Goal: Transaction & Acquisition: Book appointment/travel/reservation

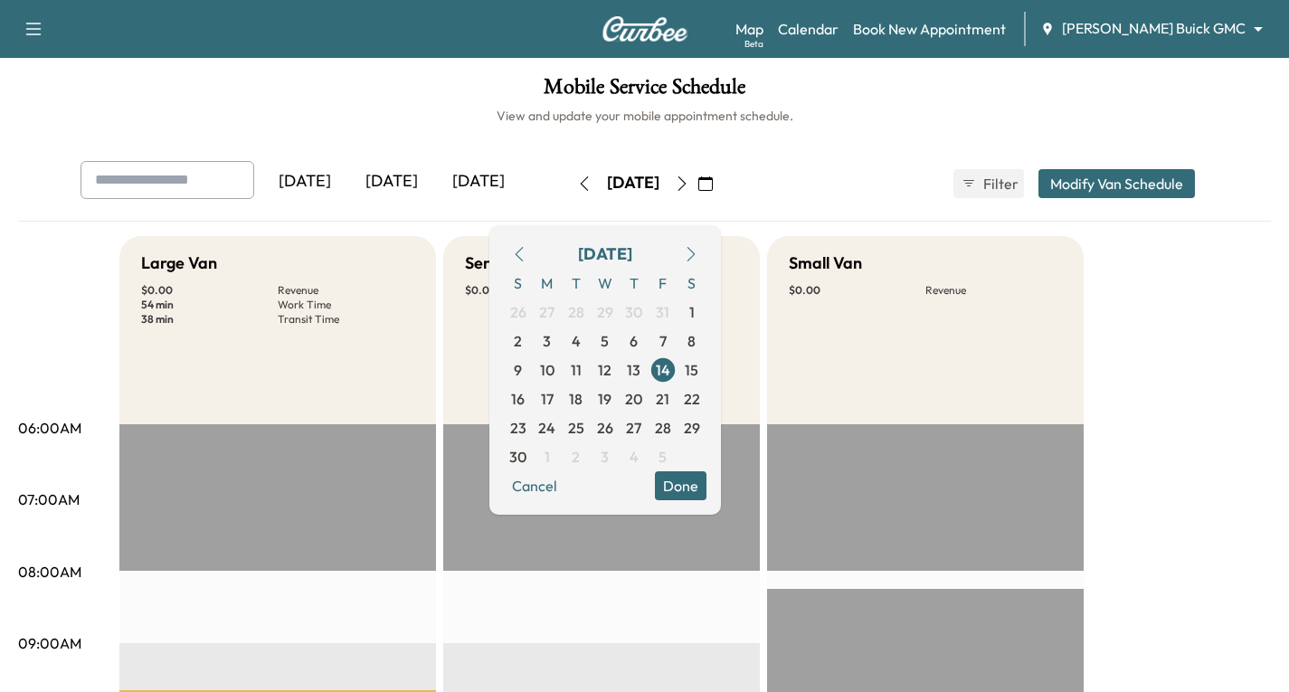
click at [1256, 28] on body "Support Log Out Map Beta Calendar Book New Appointment [PERSON_NAME] Buick GMC …" at bounding box center [644, 346] width 1289 height 692
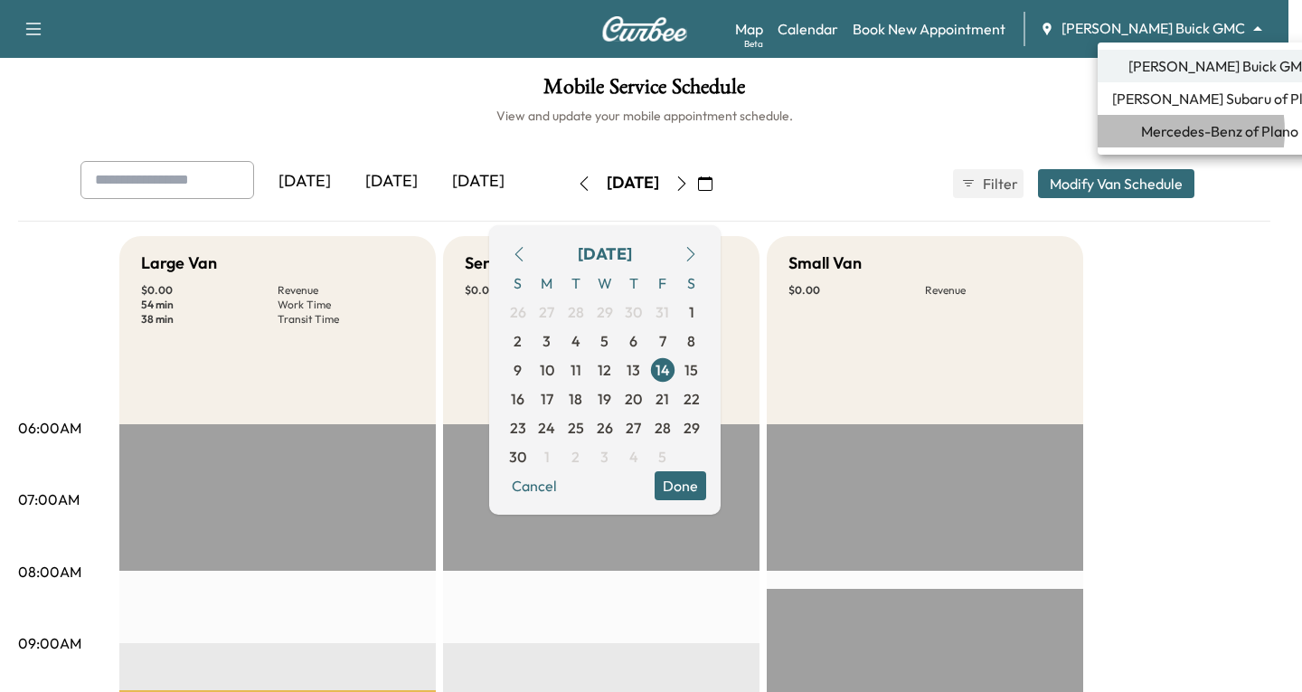
click at [1152, 131] on span "Mercedes-Benz of Plano" at bounding box center [1219, 131] width 157 height 22
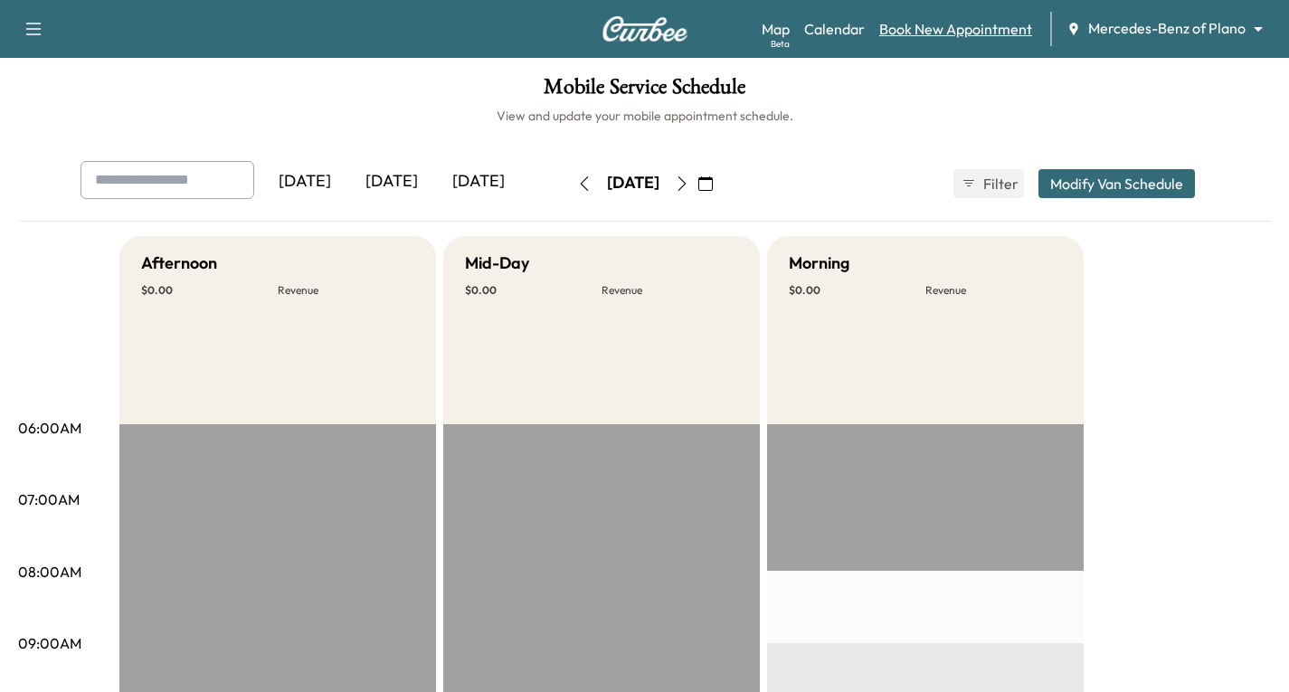
click at [942, 30] on link "Book New Appointment" at bounding box center [955, 29] width 153 height 22
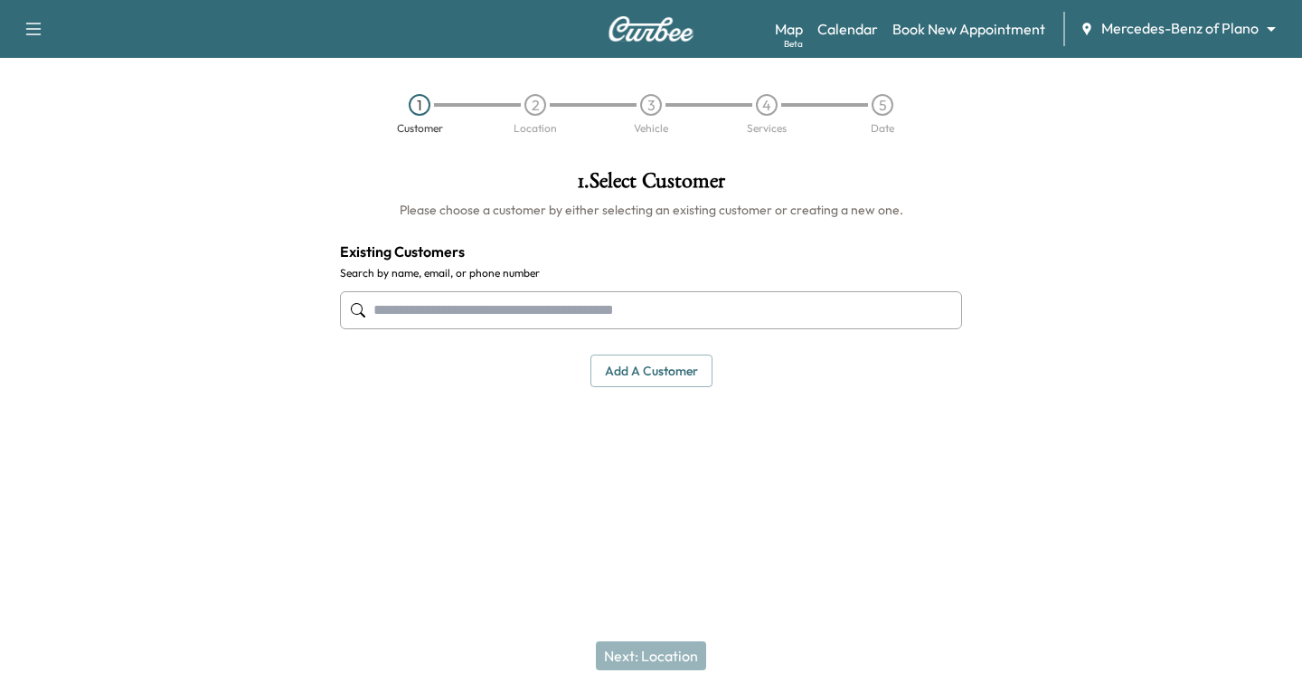
click at [396, 308] on input "text" at bounding box center [651, 310] width 622 height 38
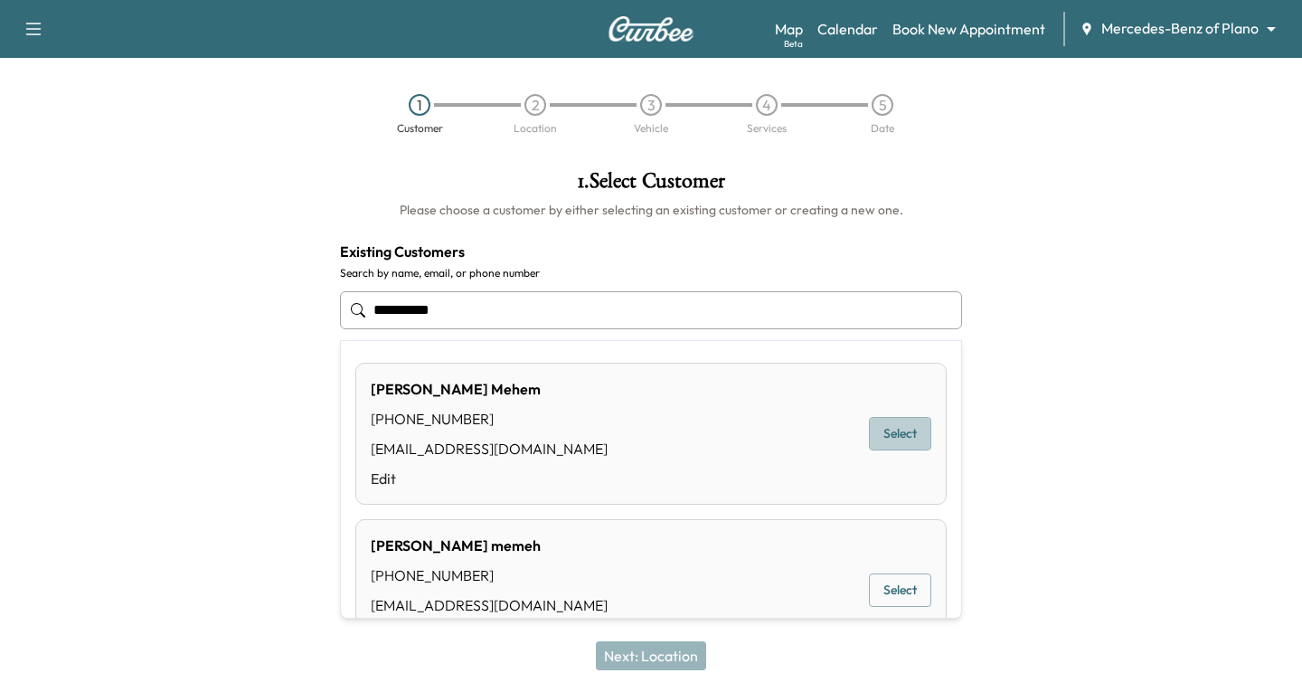
click at [877, 428] on button "Select" at bounding box center [900, 433] width 62 height 33
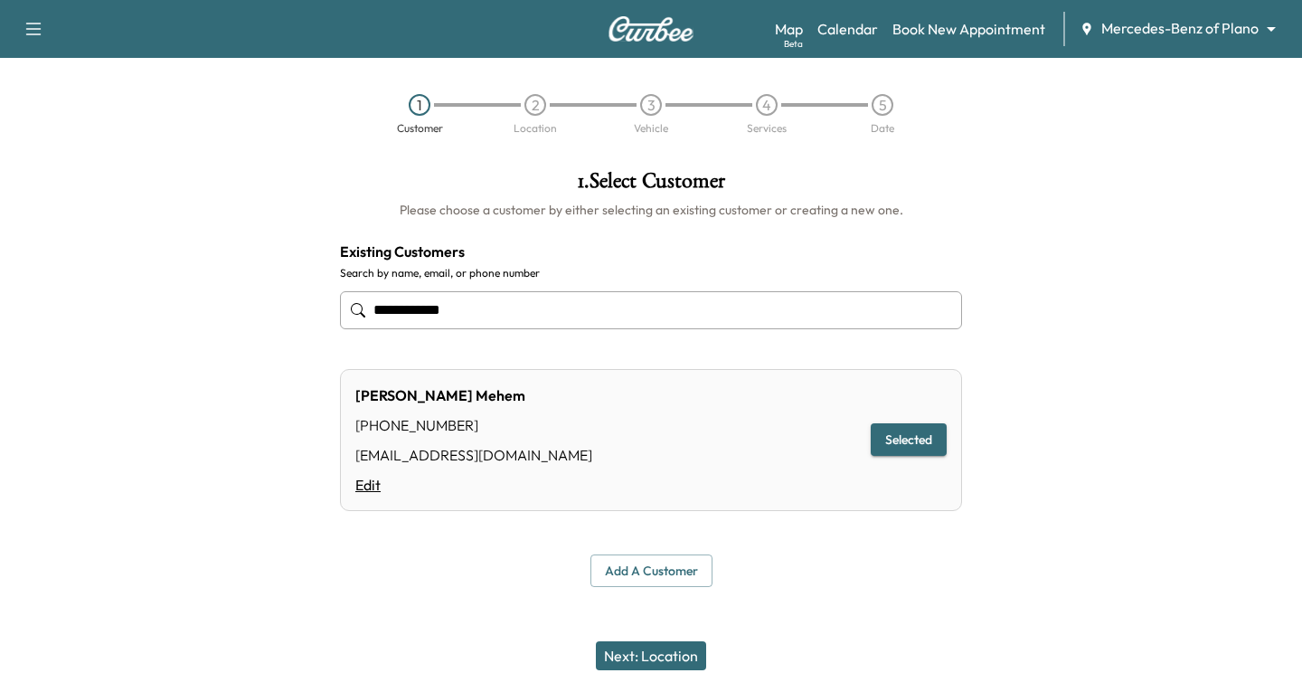
type input "**********"
drag, startPoint x: 366, startPoint y: 487, endPoint x: 386, endPoint y: 484, distance: 20.2
click at [371, 487] on link "Edit" at bounding box center [473, 485] width 237 height 22
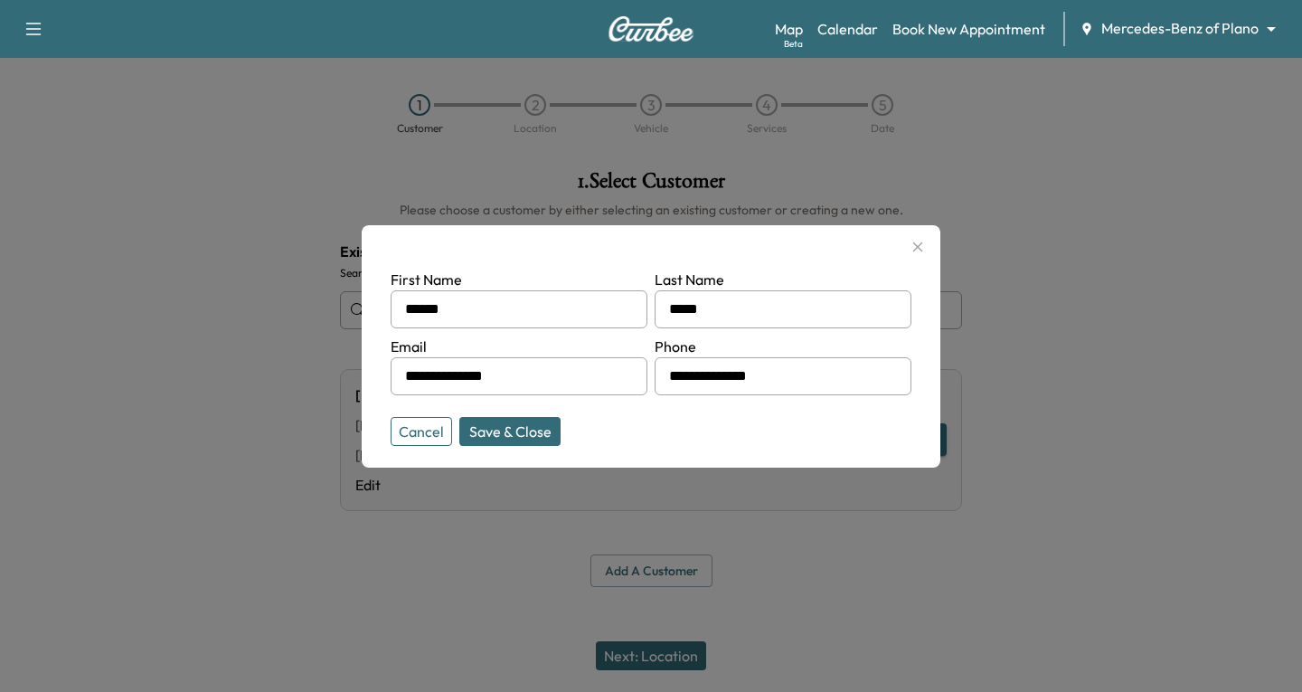
drag, startPoint x: 549, startPoint y: 377, endPoint x: 360, endPoint y: 393, distance: 189.7
click at [360, 393] on div "**********" at bounding box center [651, 346] width 1302 height 692
type input "**********"
click at [494, 428] on button "Save & Close" at bounding box center [509, 431] width 101 height 29
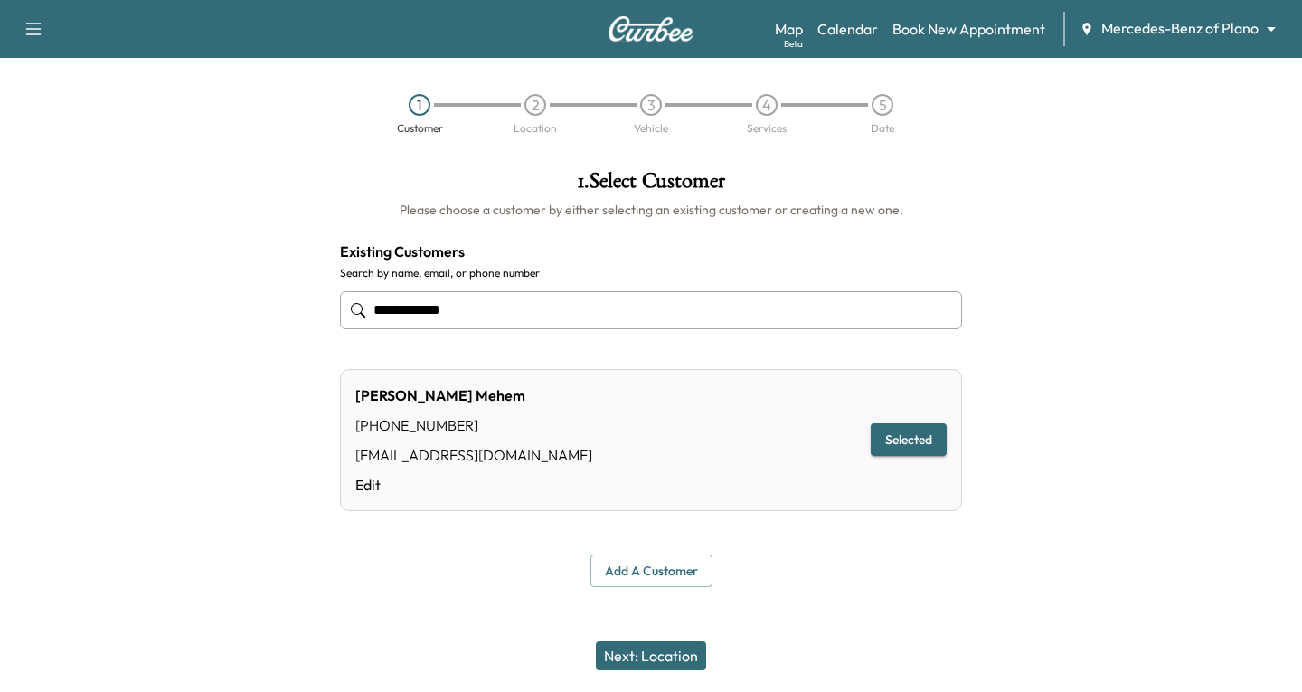
click at [656, 655] on button "Next: Location" at bounding box center [651, 655] width 110 height 29
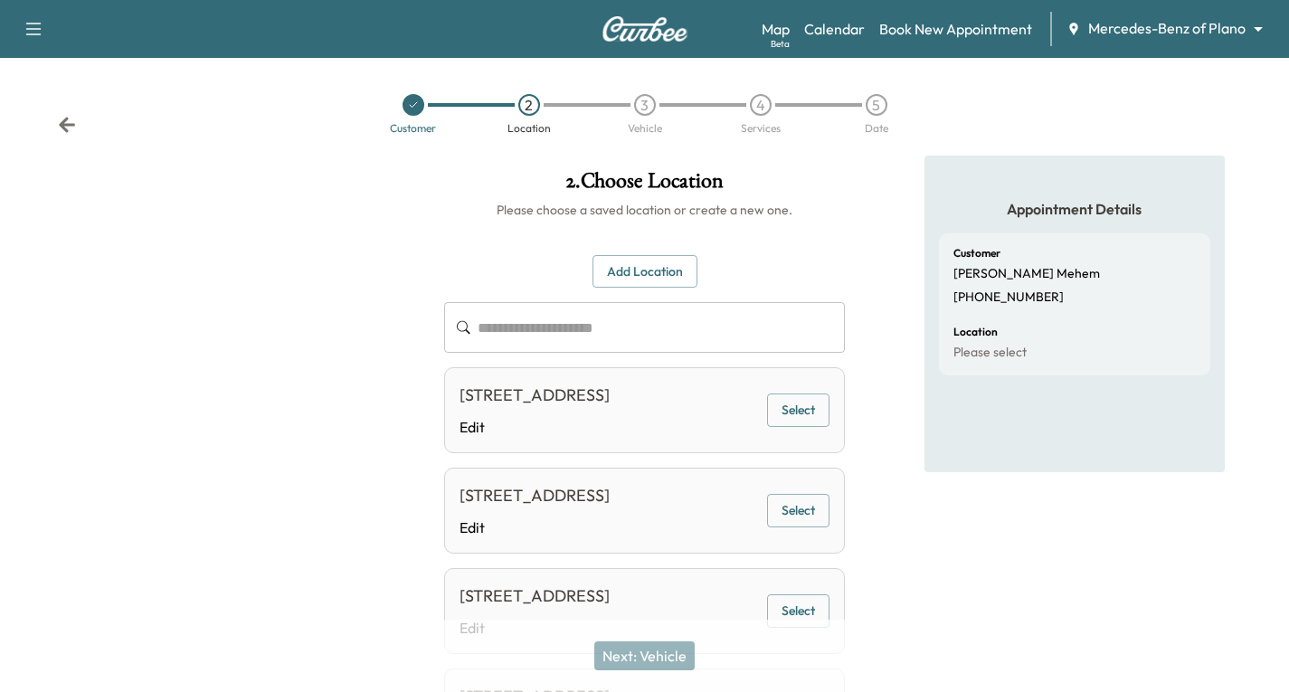
scroll to position [90, 0]
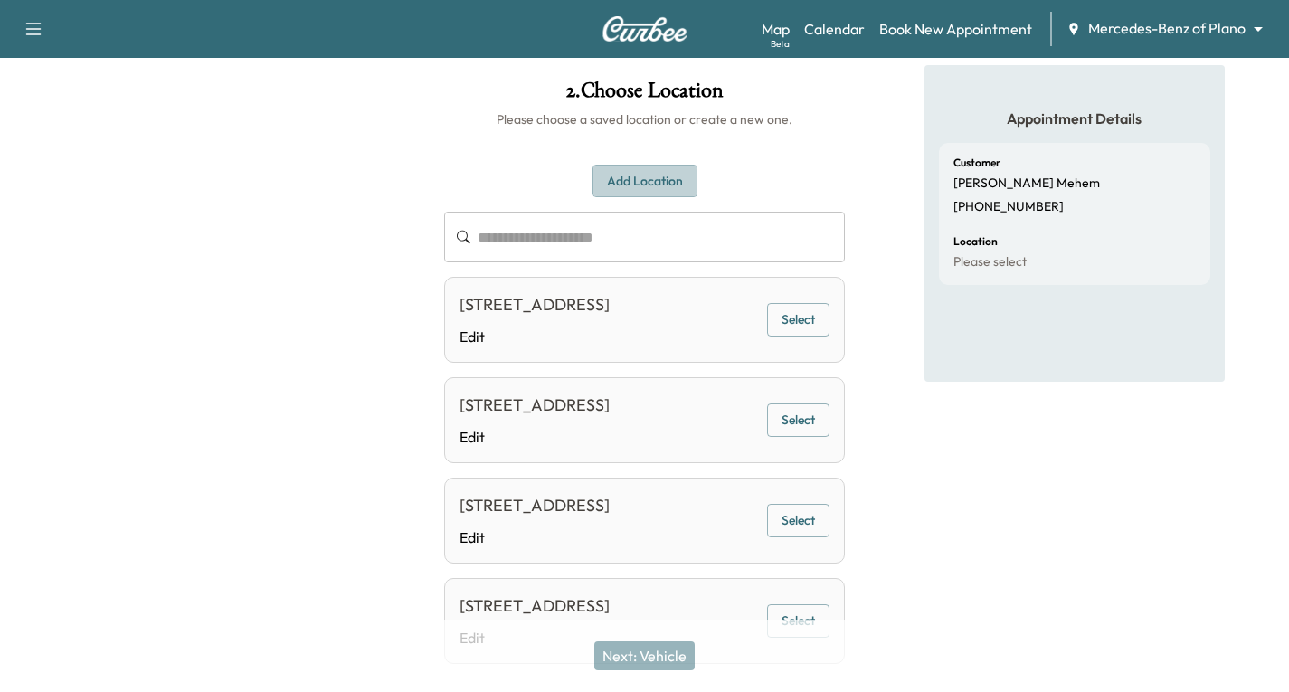
click at [611, 175] on button "Add Location" at bounding box center [644, 181] width 105 height 33
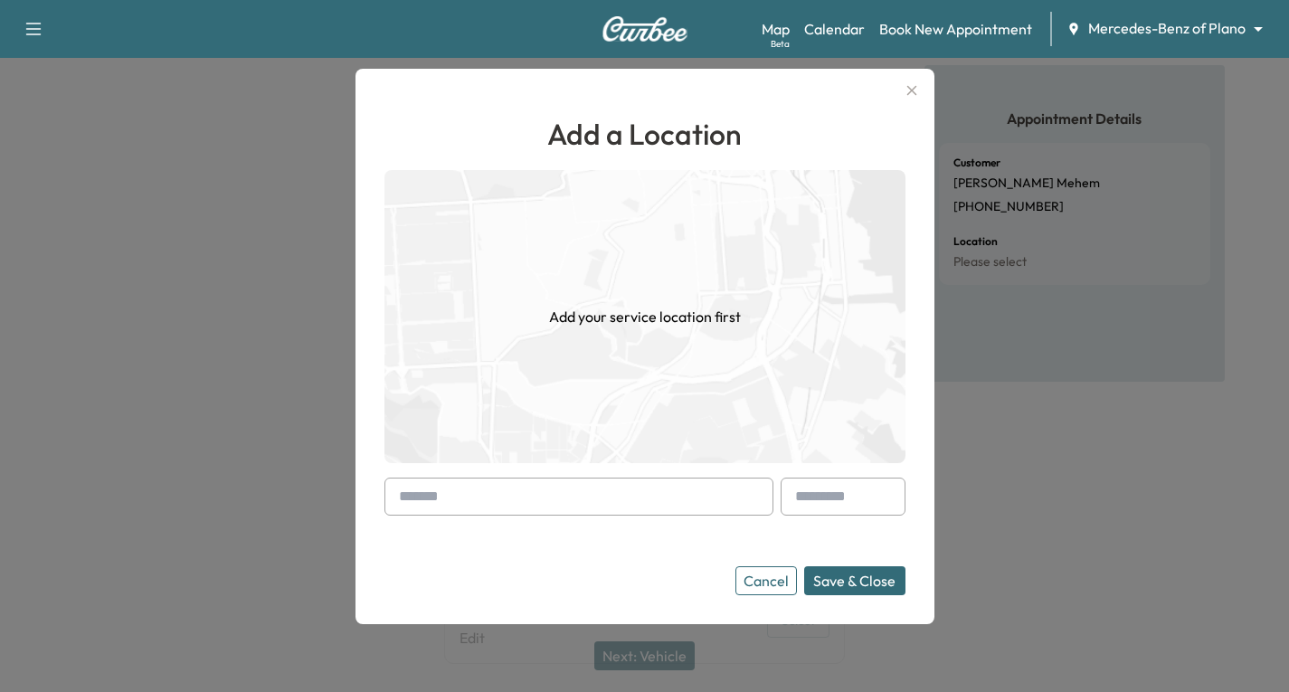
click at [406, 496] on div at bounding box center [403, 497] width 22 height 22
click at [402, 492] on div at bounding box center [403, 497] width 22 height 22
click at [386, 501] on div "Add a Location Add your service location first Cancel Save & Close" at bounding box center [644, 346] width 579 height 555
click at [413, 489] on div at bounding box center [403, 497] width 22 height 22
click at [386, 501] on div "Add a Location Add your service location first Cancel Save & Close" at bounding box center [644, 346] width 579 height 555
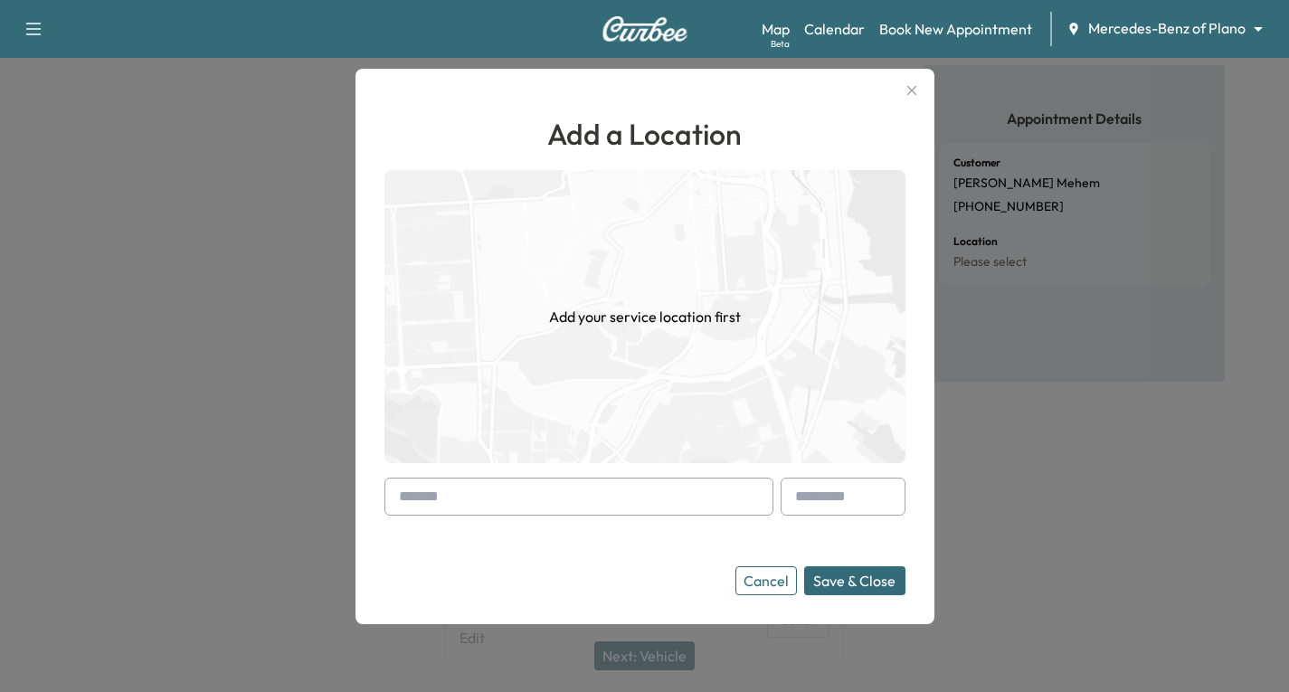
drag, startPoint x: 416, startPoint y: 495, endPoint x: 428, endPoint y: 501, distance: 13.4
click at [425, 501] on div at bounding box center [578, 497] width 389 height 38
click at [434, 501] on input "text" at bounding box center [578, 497] width 389 height 38
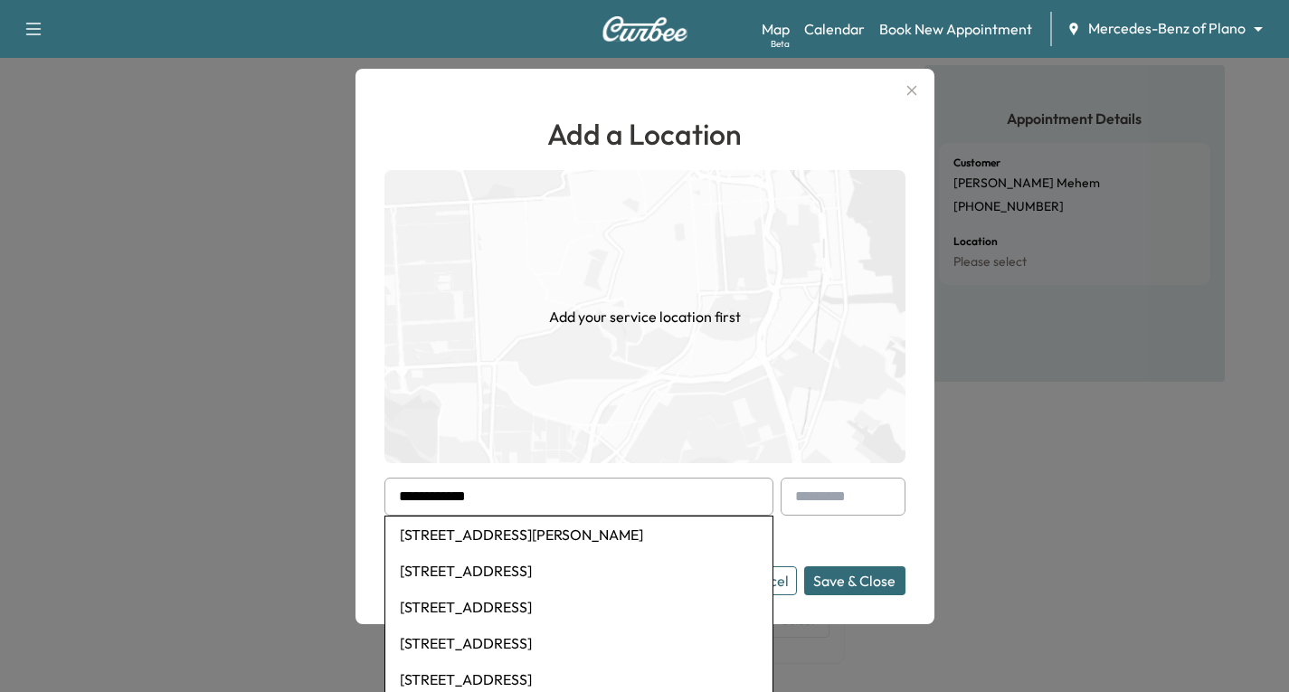
click at [497, 538] on li "[STREET_ADDRESS][PERSON_NAME]" at bounding box center [578, 534] width 387 height 36
type input "**********"
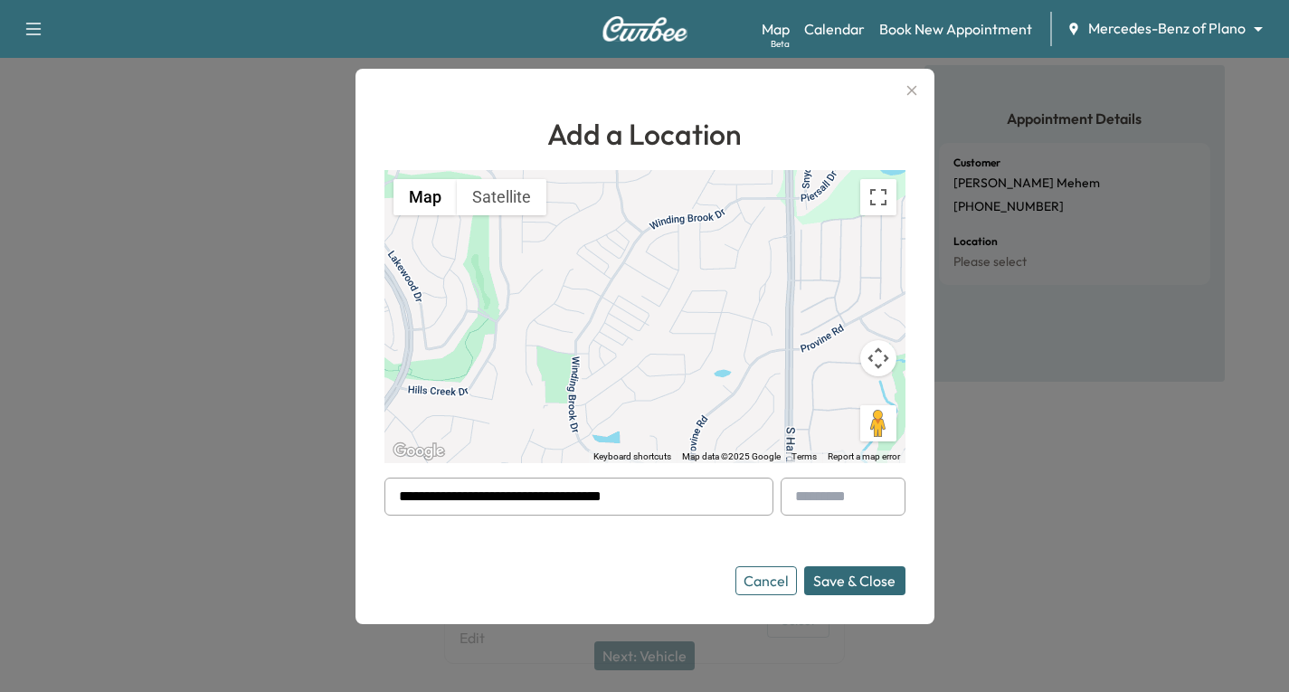
click at [873, 581] on button "Save & Close" at bounding box center [854, 580] width 101 height 29
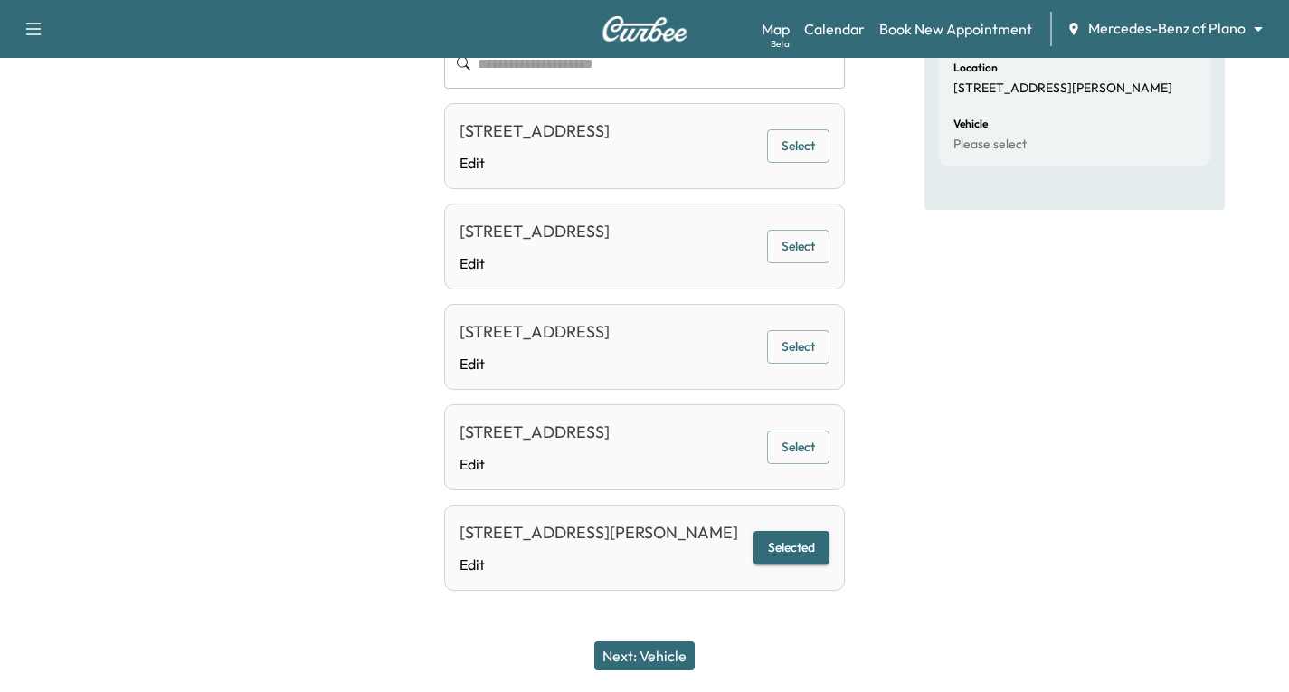
scroll to position [271, 0]
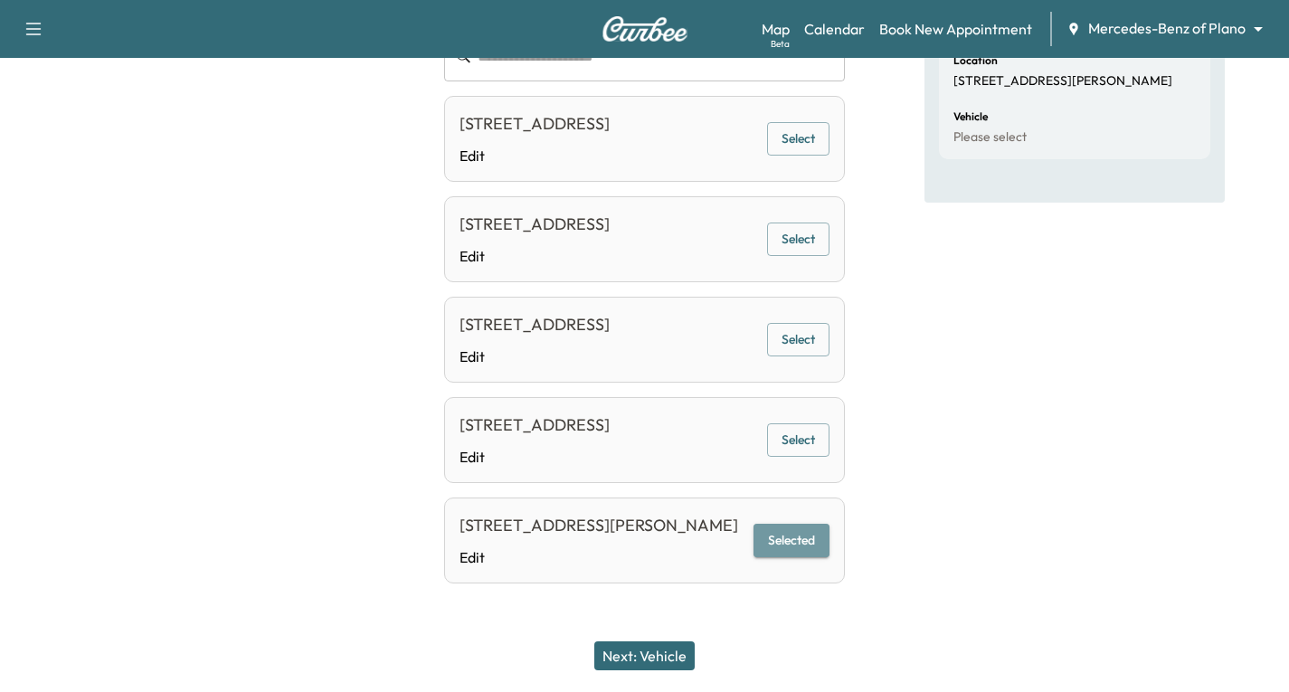
click at [808, 545] on button "Selected" at bounding box center [791, 540] width 76 height 33
click at [662, 650] on button "Next: Vehicle" at bounding box center [644, 655] width 100 height 29
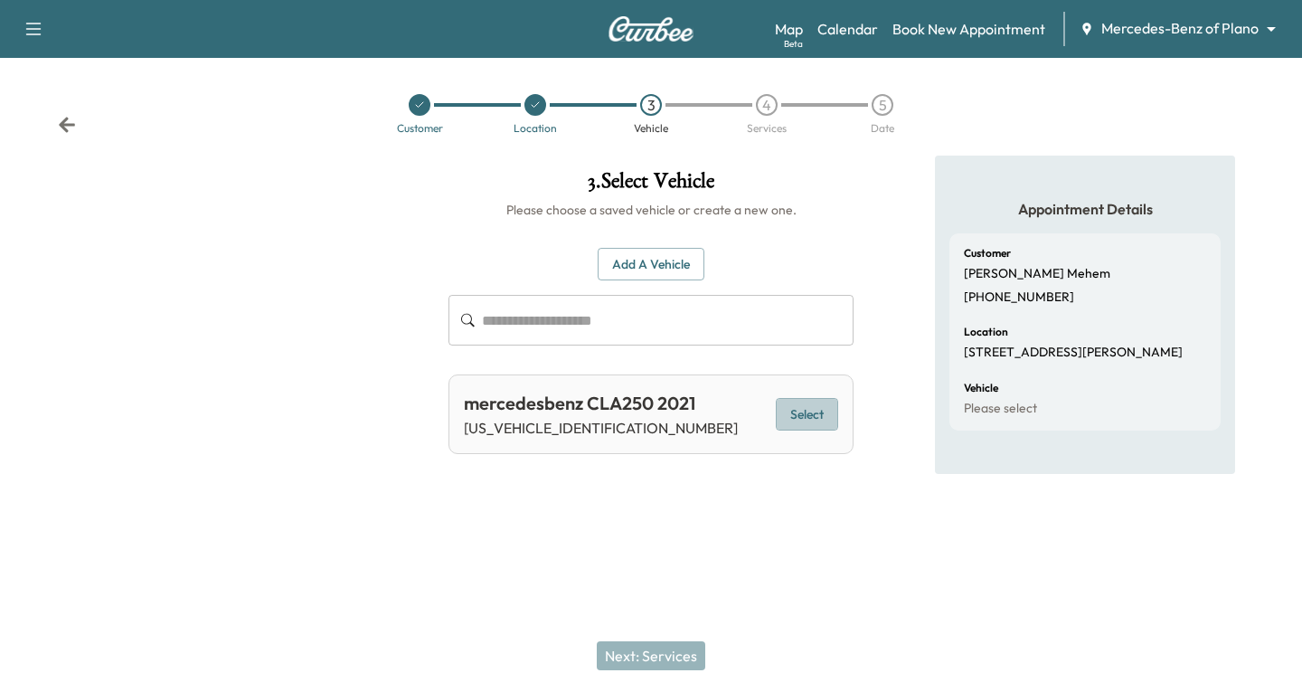
click at [814, 416] on button "Select" at bounding box center [807, 414] width 62 height 33
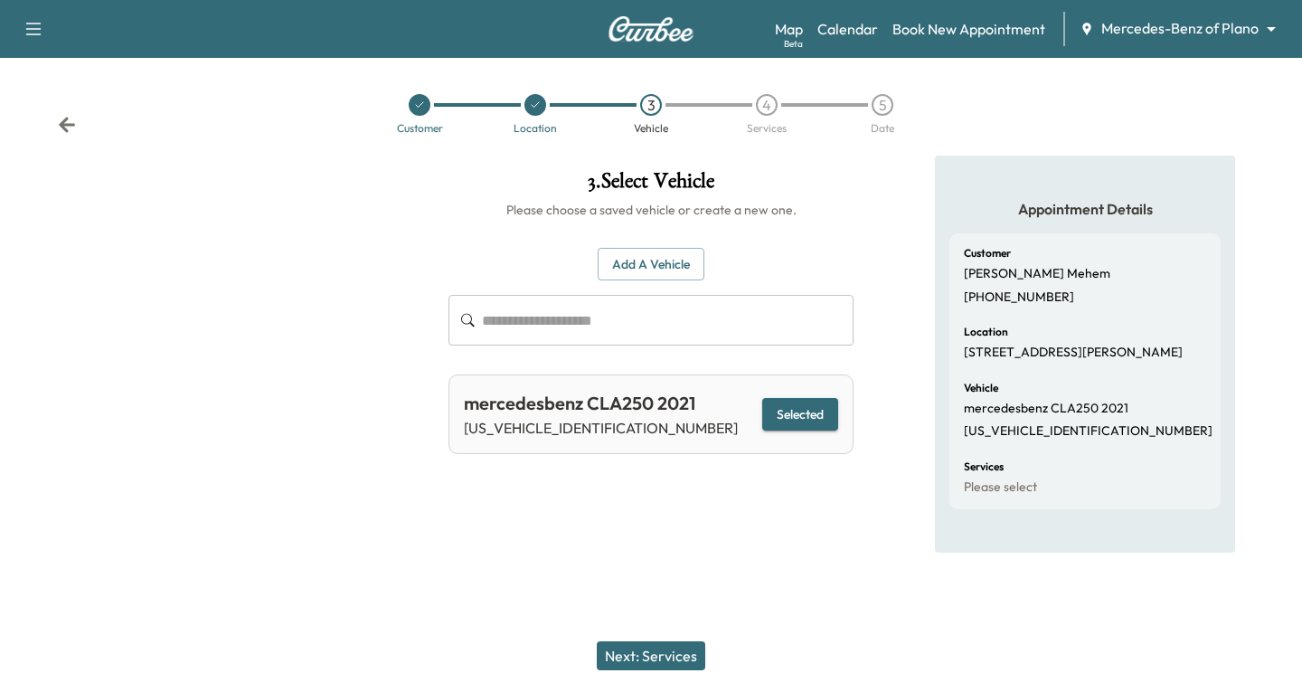
click at [667, 657] on button "Next: Services" at bounding box center [651, 655] width 109 height 29
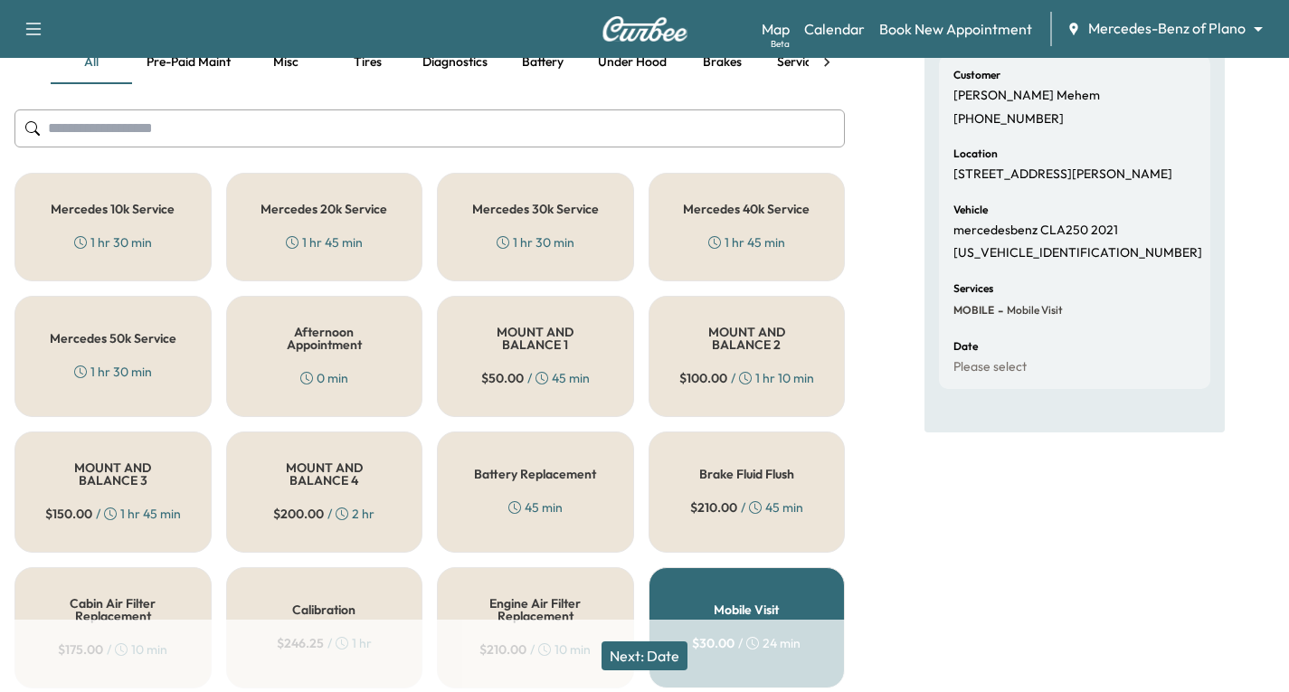
scroll to position [181, 0]
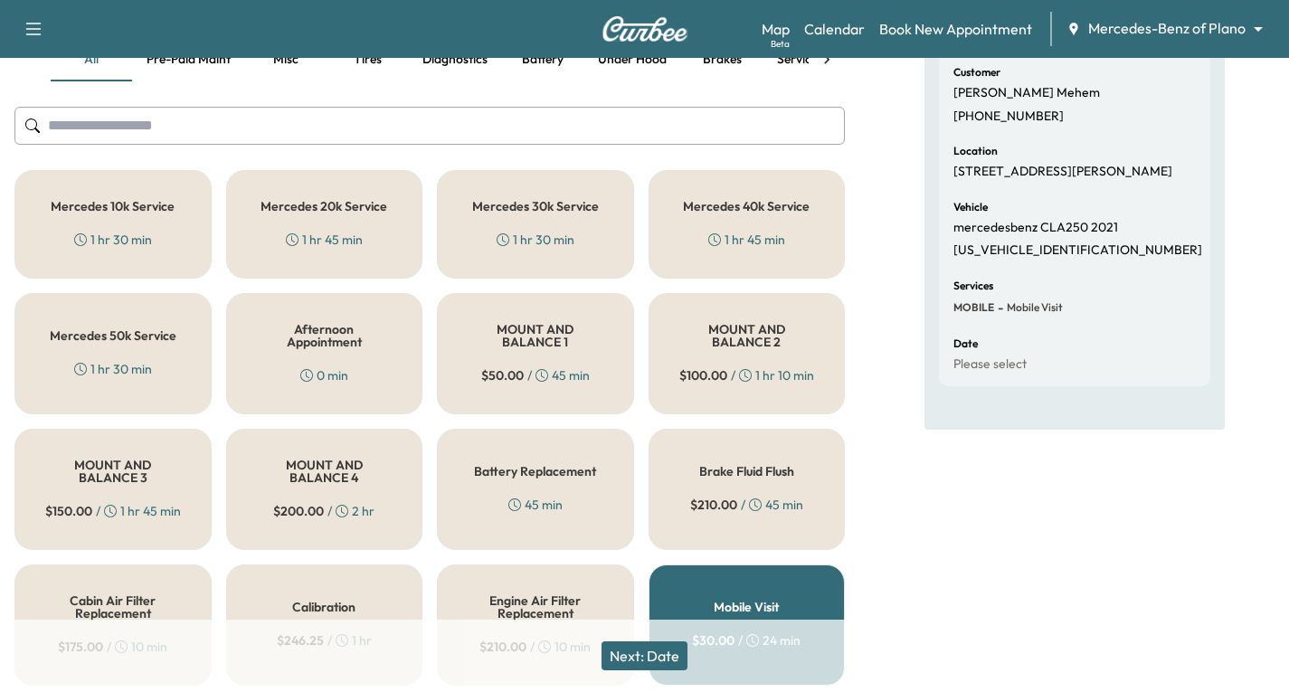
click at [752, 227] on div "Mercedes 40k Service 1 hr 45 min" at bounding box center [746, 224] width 197 height 109
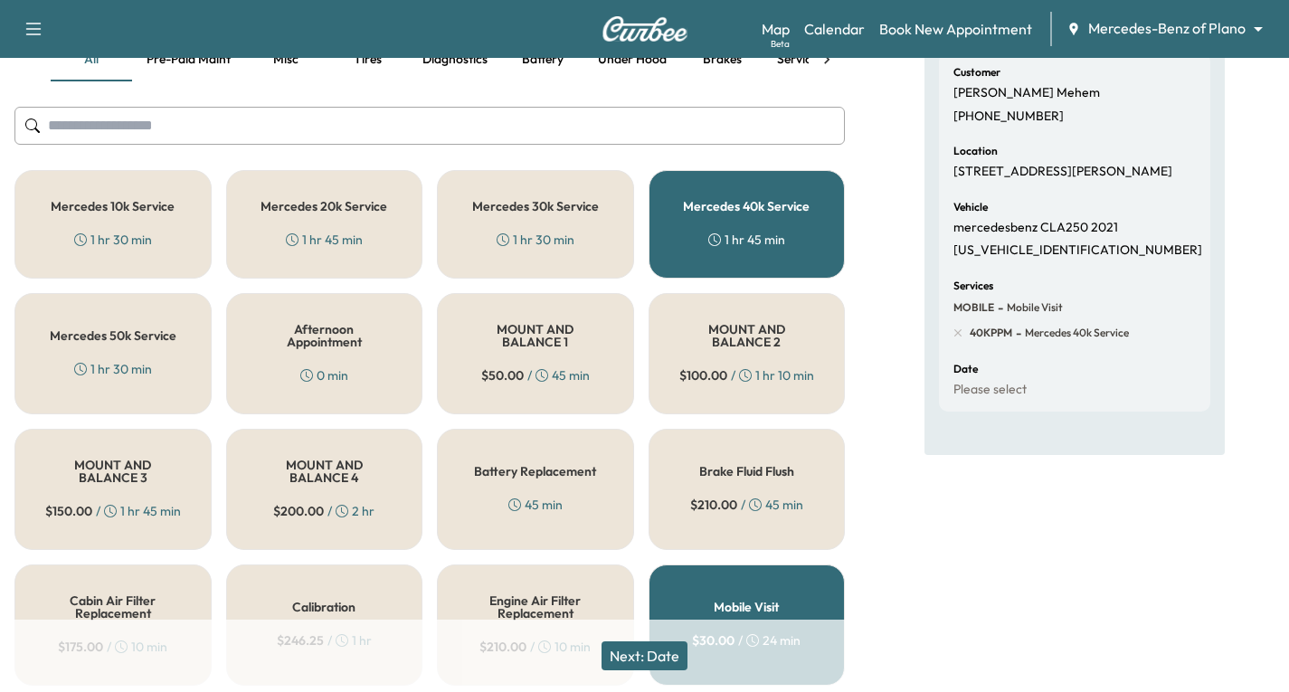
click at [674, 649] on button "Next: Date" at bounding box center [644, 655] width 86 height 29
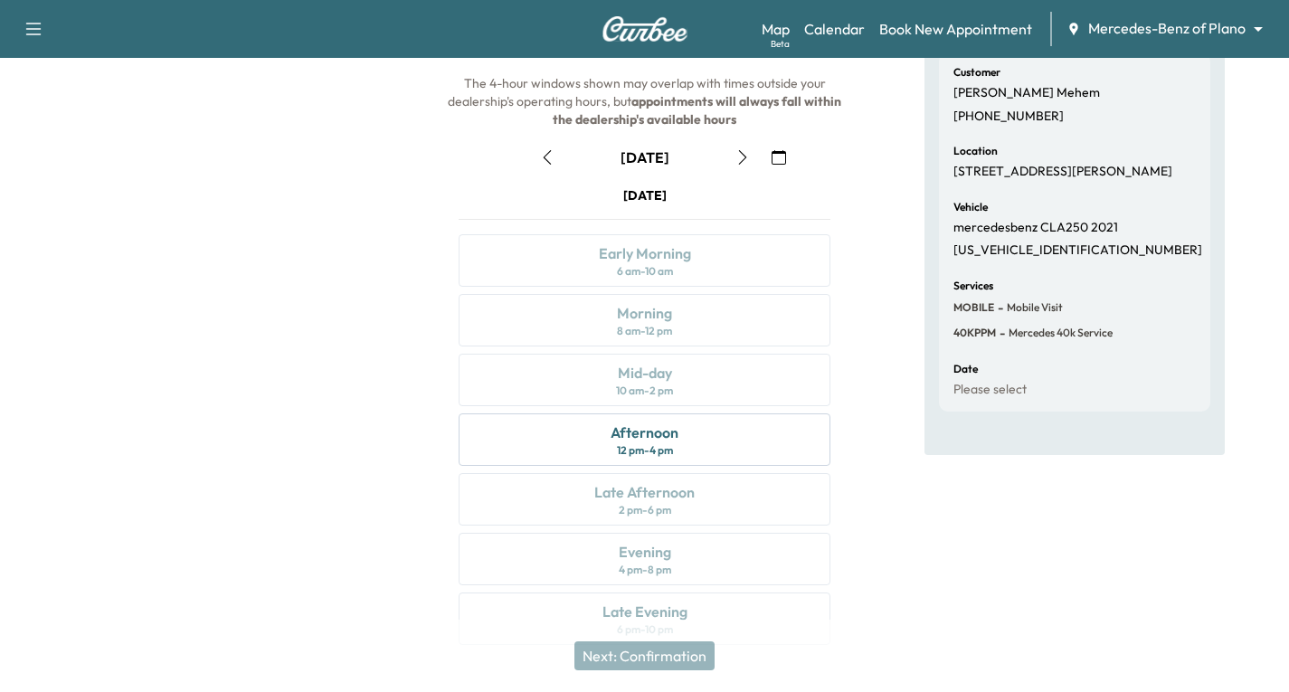
click at [743, 157] on icon "button" at bounding box center [742, 157] width 14 height 14
click at [744, 157] on icon "button" at bounding box center [742, 157] width 14 height 14
click at [746, 156] on icon "button" at bounding box center [742, 157] width 14 height 14
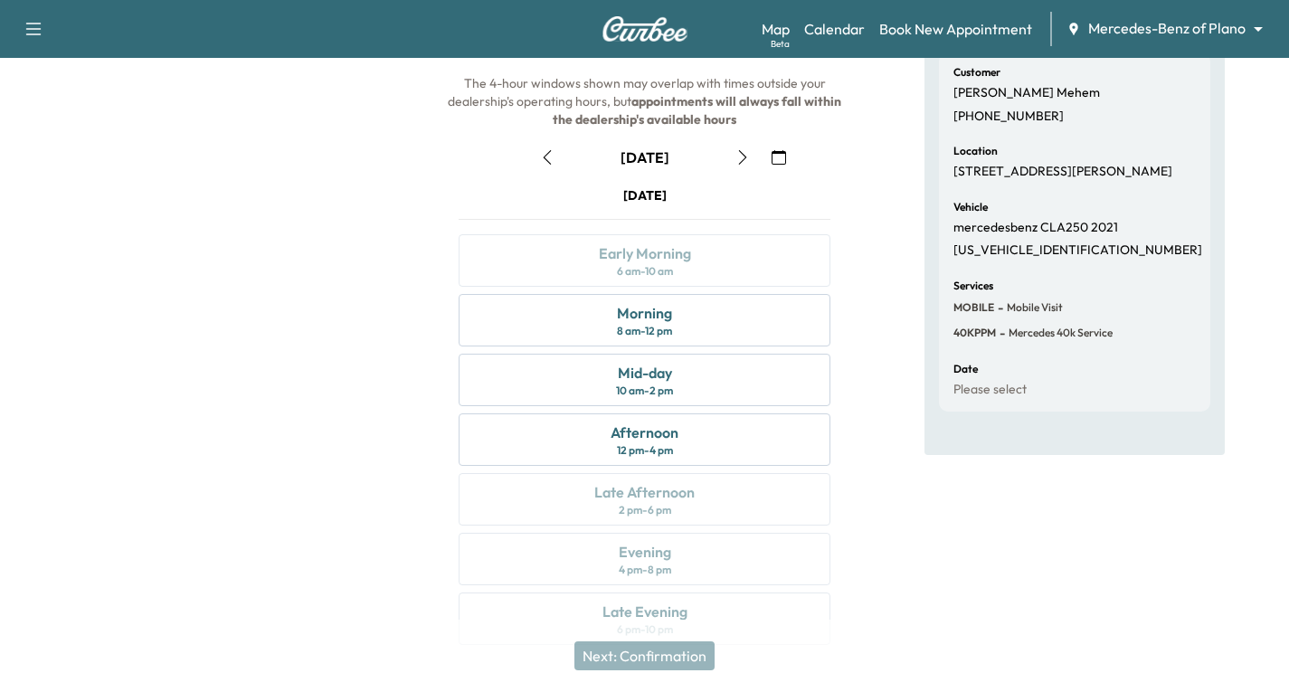
click at [544, 156] on icon "button" at bounding box center [547, 157] width 8 height 14
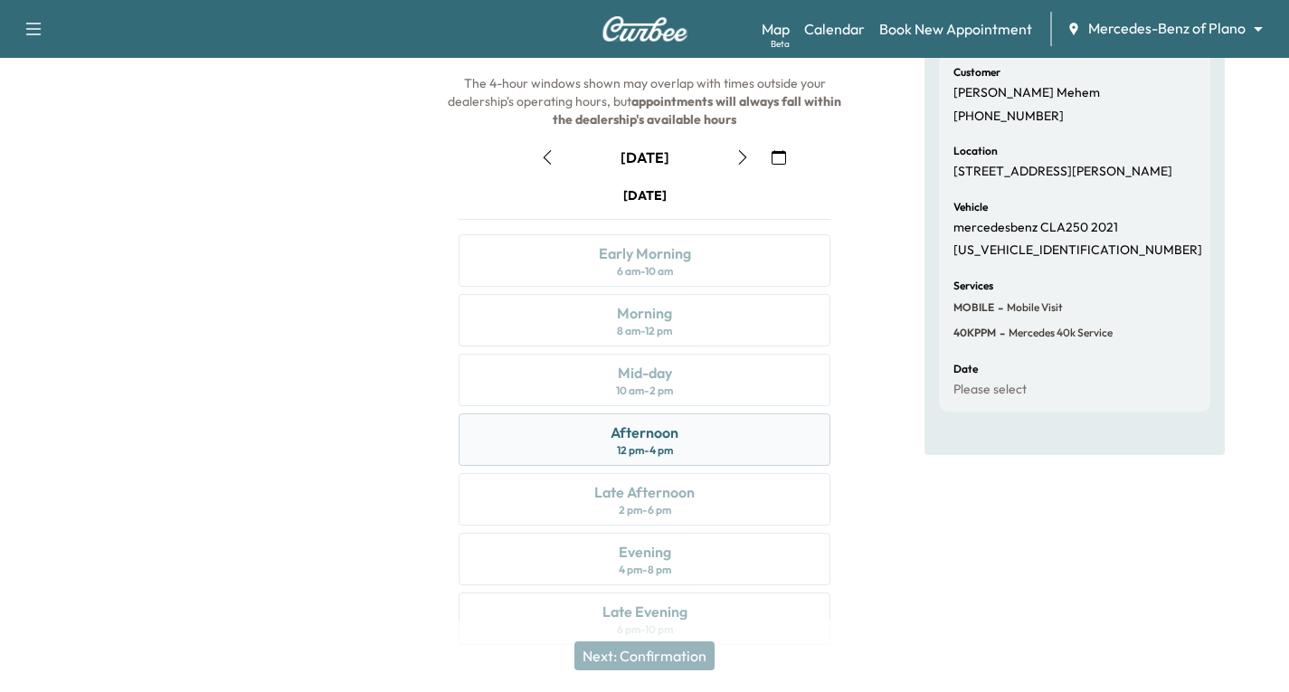
click at [691, 443] on div "Afternoon 12 pm - 4 pm" at bounding box center [645, 439] width 372 height 52
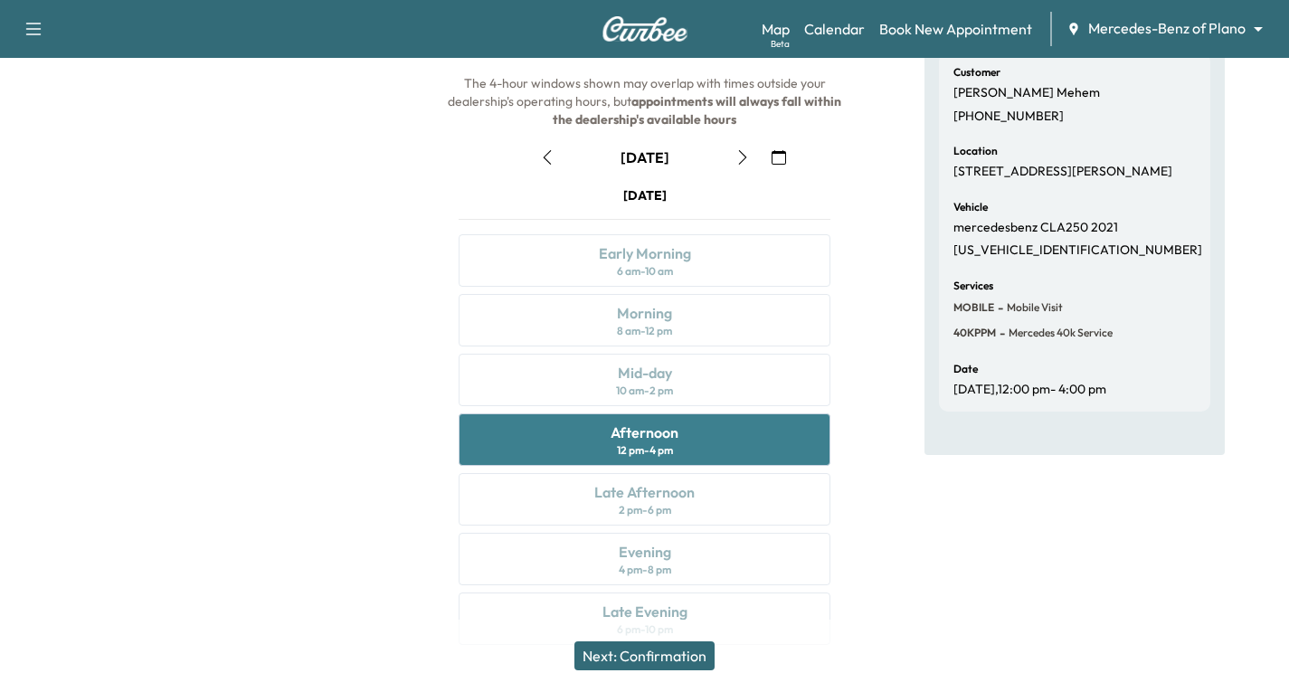
click at [718, 439] on div "Afternoon 12 pm - 4 pm" at bounding box center [645, 439] width 372 height 52
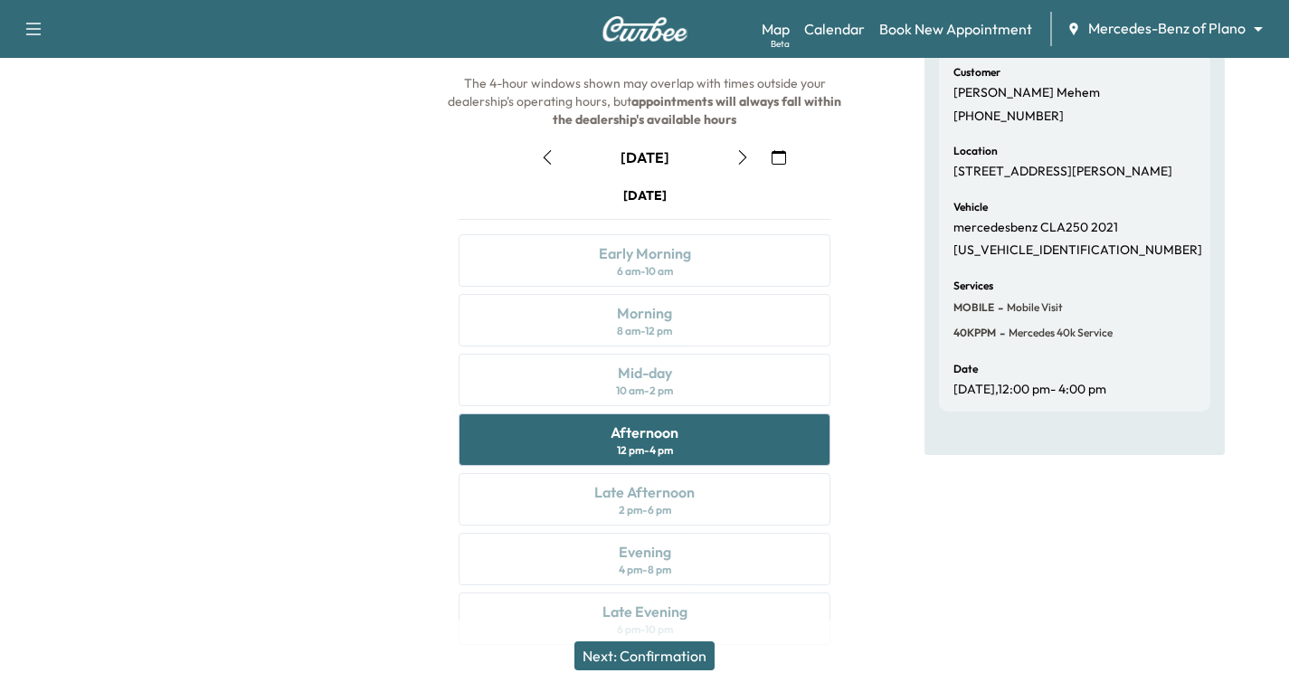
click at [663, 657] on button "Next: Confirmation" at bounding box center [644, 655] width 140 height 29
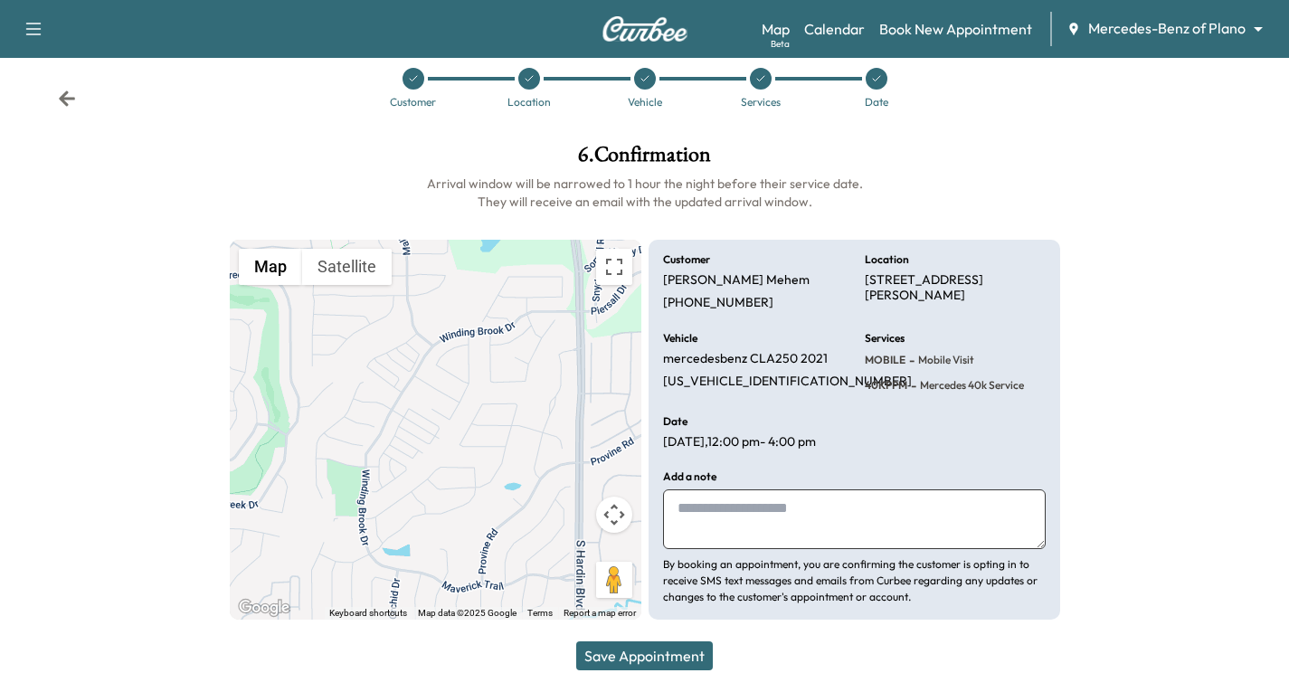
click at [669, 652] on button "Save Appointment" at bounding box center [644, 655] width 137 height 29
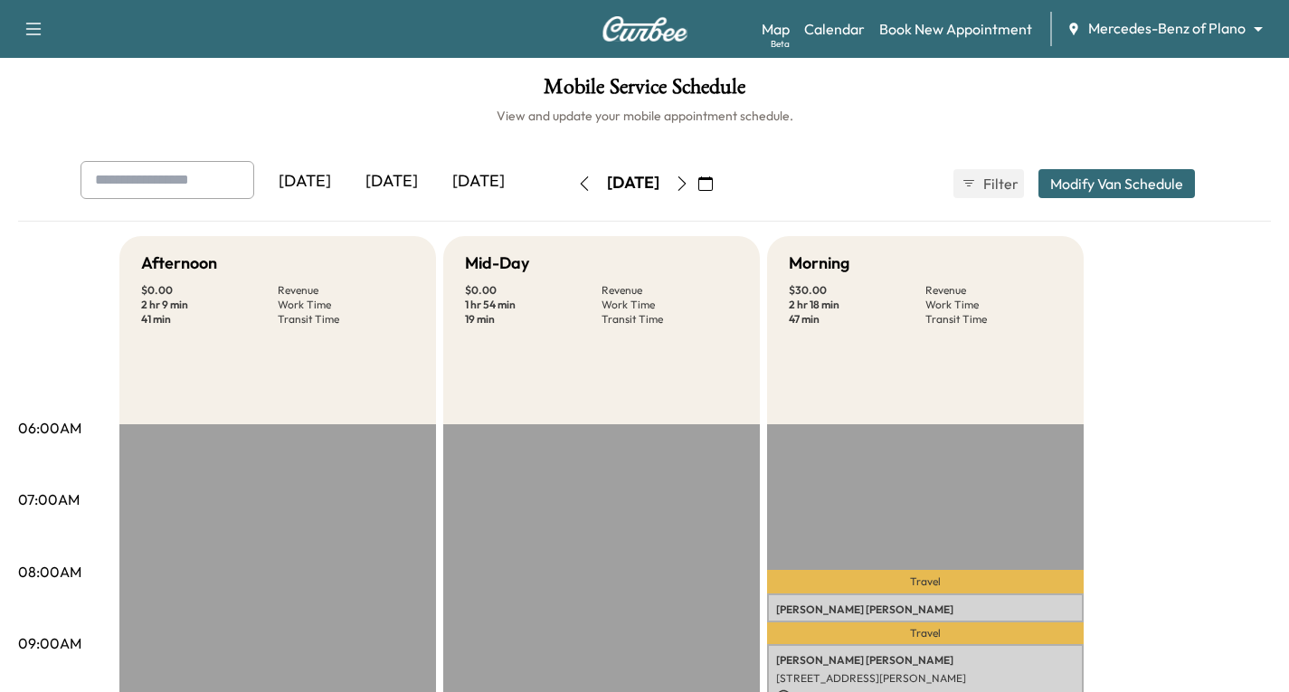
click at [713, 184] on icon "button" at bounding box center [705, 183] width 14 height 14
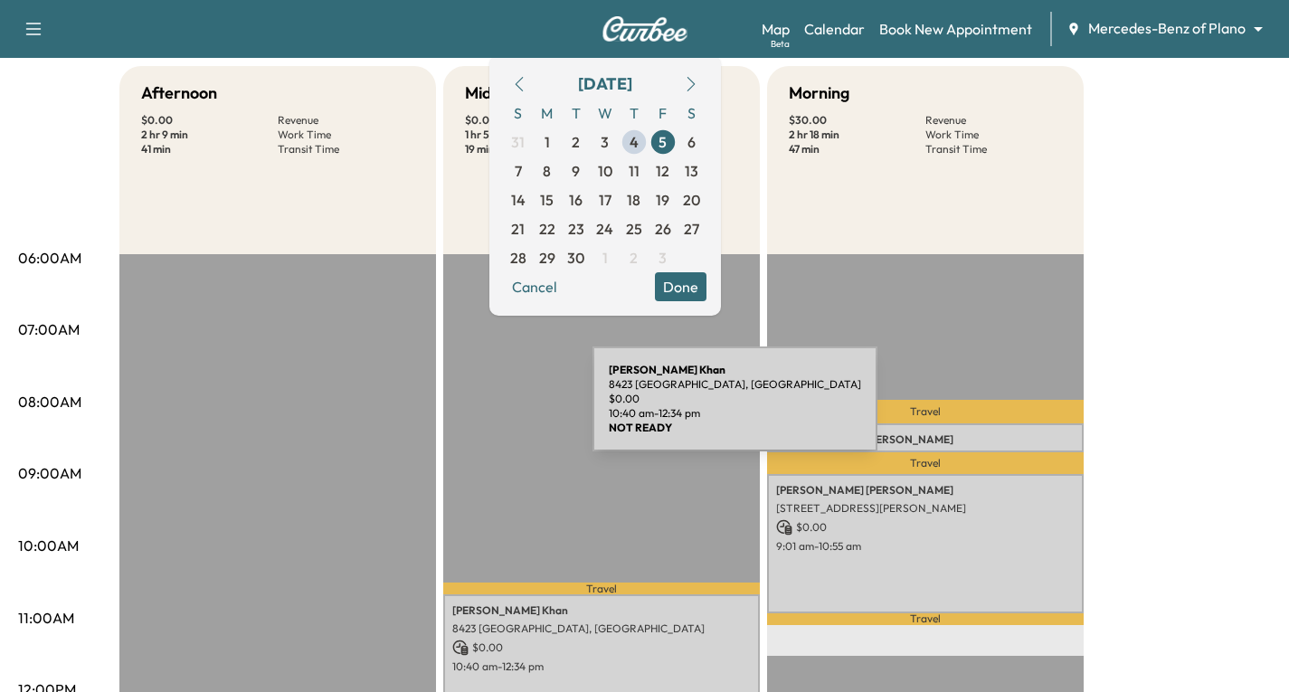
scroll to position [90, 0]
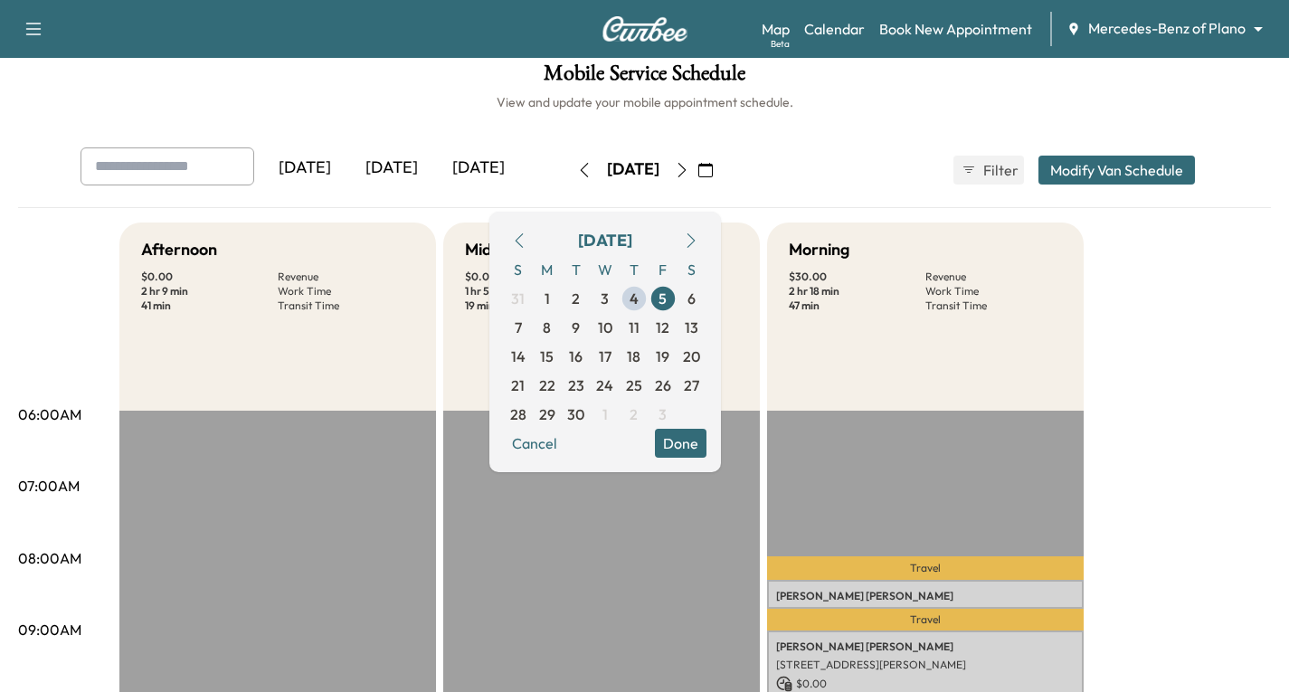
scroll to position [0, 0]
